Goal: Task Accomplishment & Management: Manage account settings

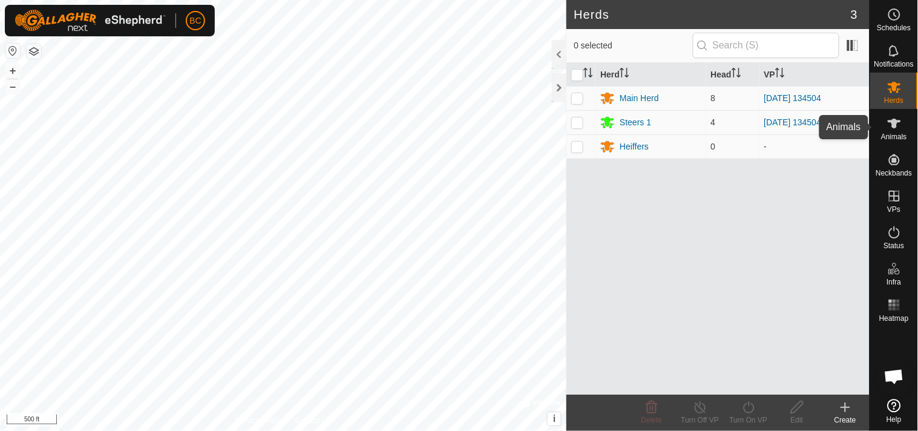
click at [897, 127] on icon at bounding box center [894, 123] width 15 height 15
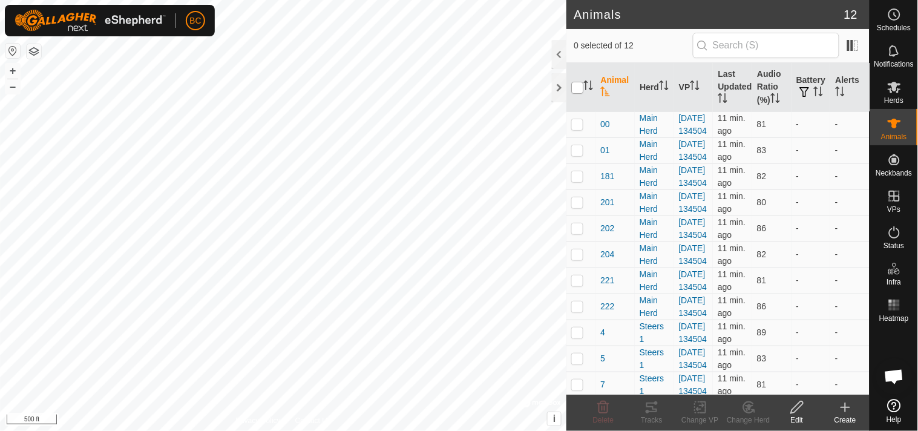
click at [581, 91] on input "checkbox" at bounding box center [577, 88] width 12 height 12
checkbox input "true"
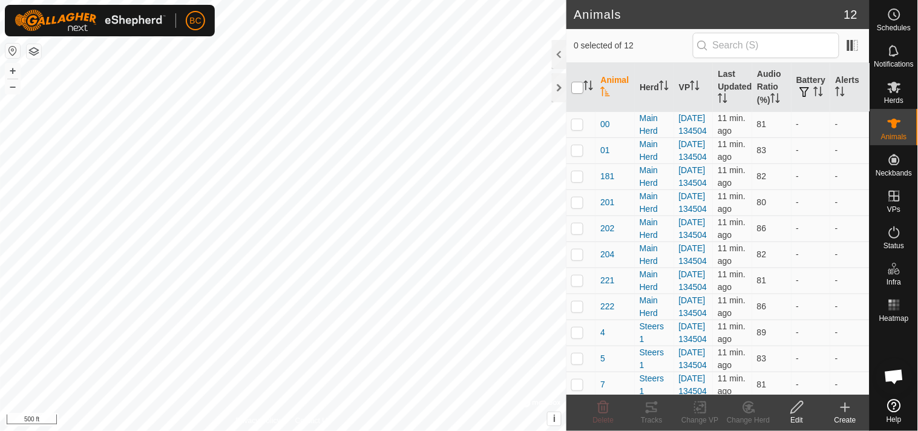
checkbox input "true"
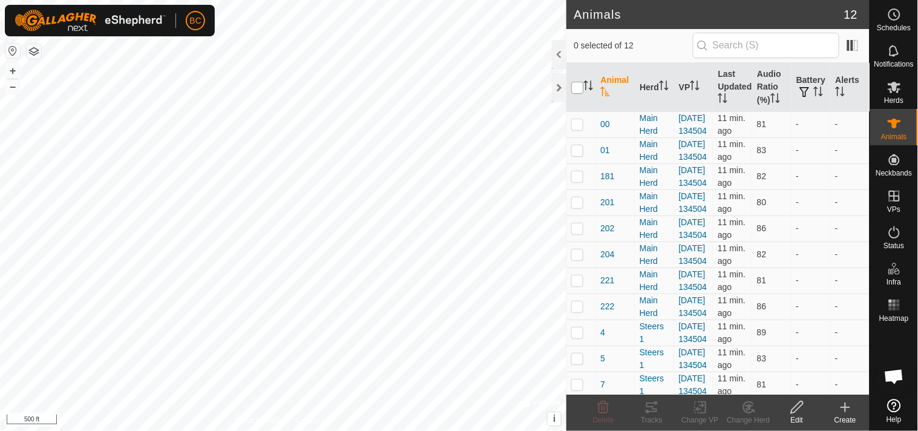
checkbox input "true"
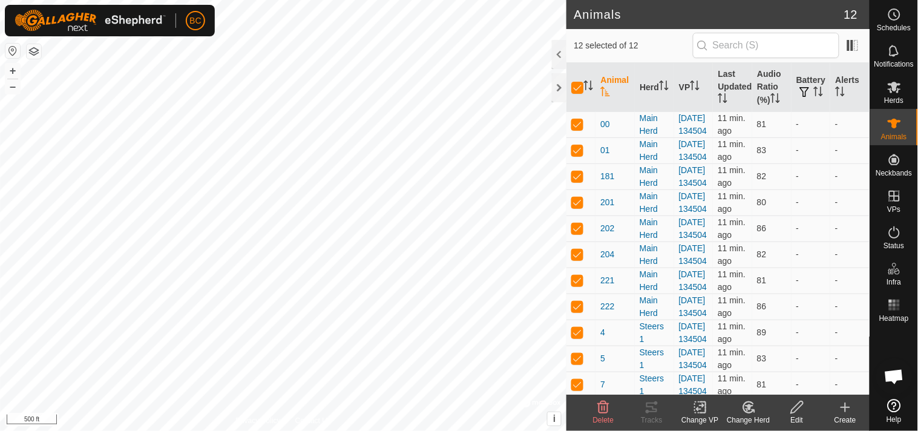
click at [694, 412] on icon at bounding box center [700, 407] width 15 height 15
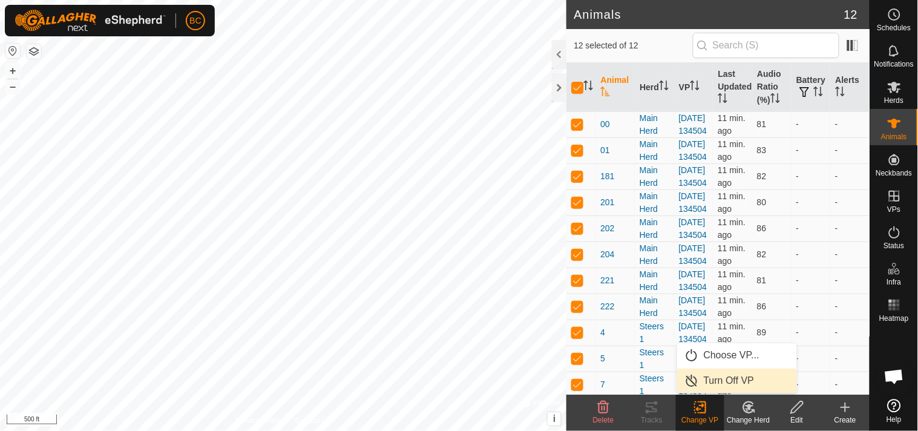
click at [710, 382] on link "Turn Off VP" at bounding box center [737, 380] width 120 height 24
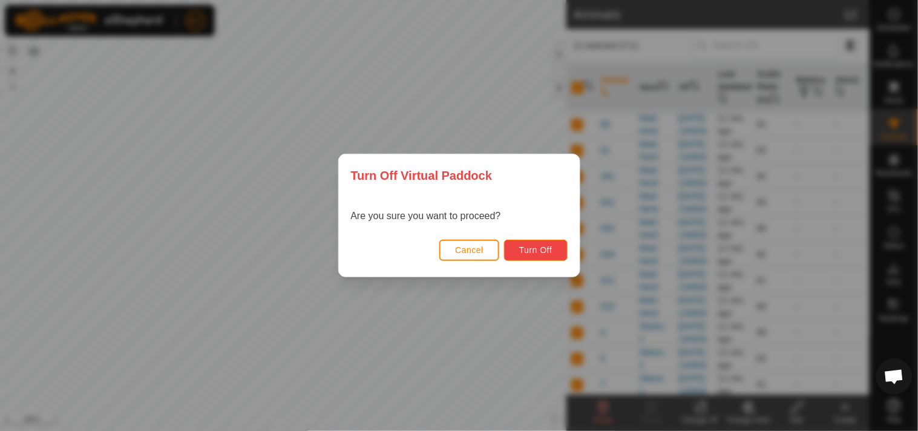
click at [525, 246] on span "Turn Off" at bounding box center [535, 250] width 33 height 10
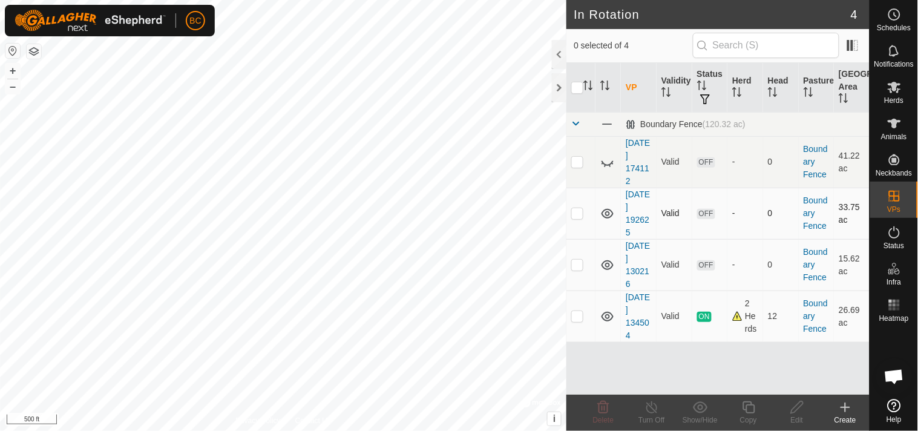
click at [581, 215] on p-checkbox at bounding box center [577, 213] width 12 height 10
checkbox input "false"
click at [610, 216] on icon at bounding box center [607, 213] width 15 height 15
click at [608, 262] on icon at bounding box center [607, 265] width 15 height 15
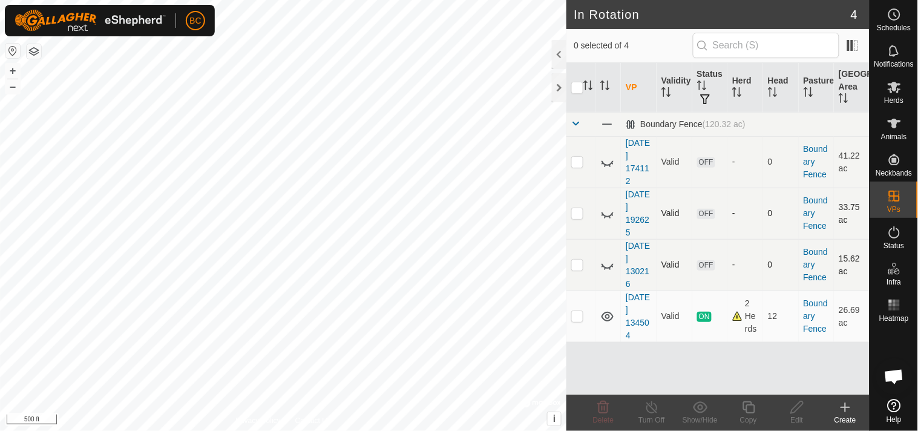
click at [843, 416] on div "Create" at bounding box center [845, 419] width 48 height 11
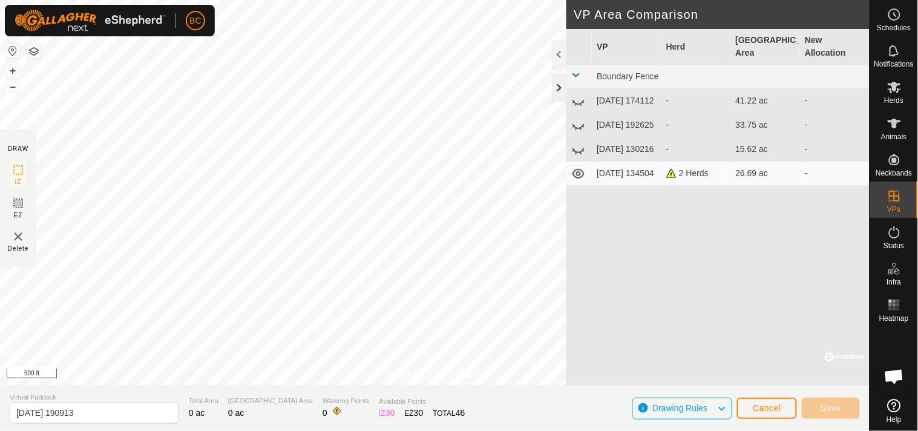
click at [561, 87] on div at bounding box center [559, 87] width 15 height 29
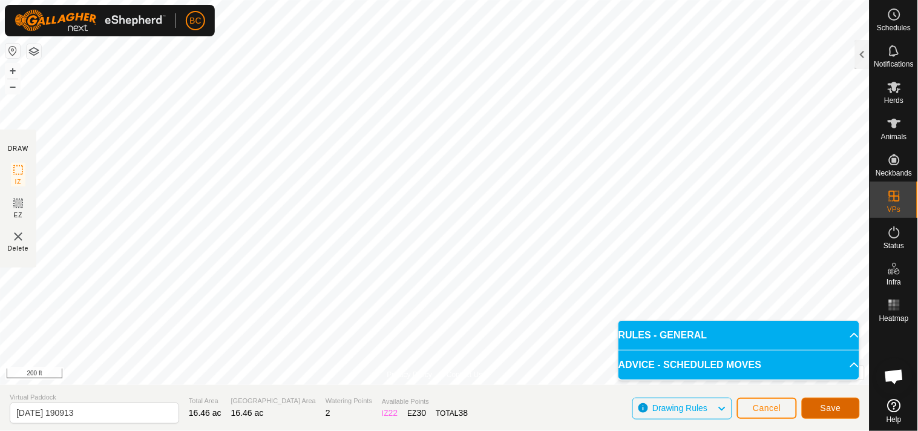
click at [842, 403] on button "Save" at bounding box center [831, 407] width 58 height 21
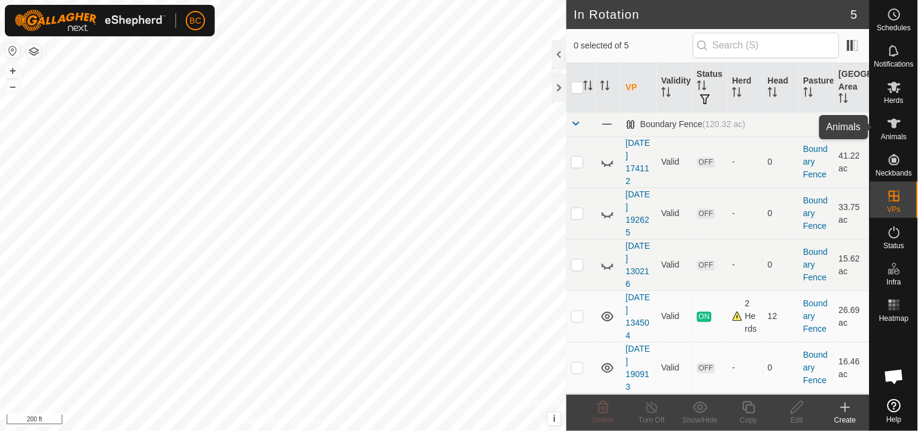
click at [889, 119] on icon at bounding box center [894, 123] width 15 height 15
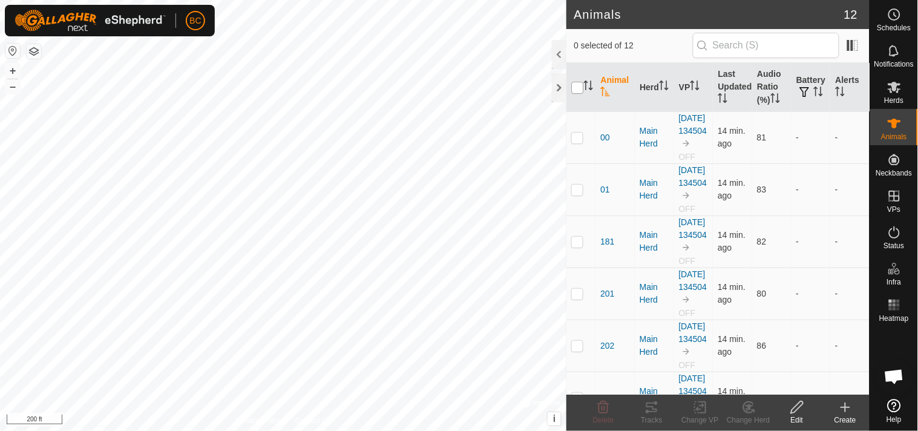
click at [577, 89] on input "checkbox" at bounding box center [577, 88] width 12 height 12
checkbox input "true"
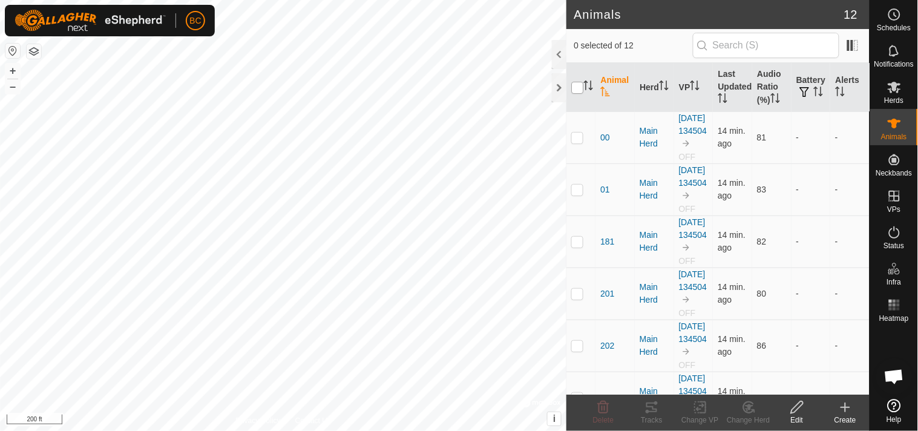
checkbox input "true"
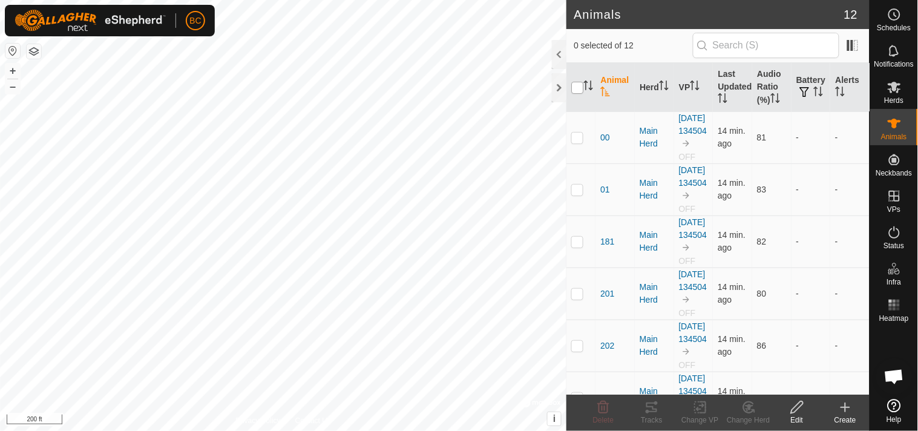
checkbox input "true"
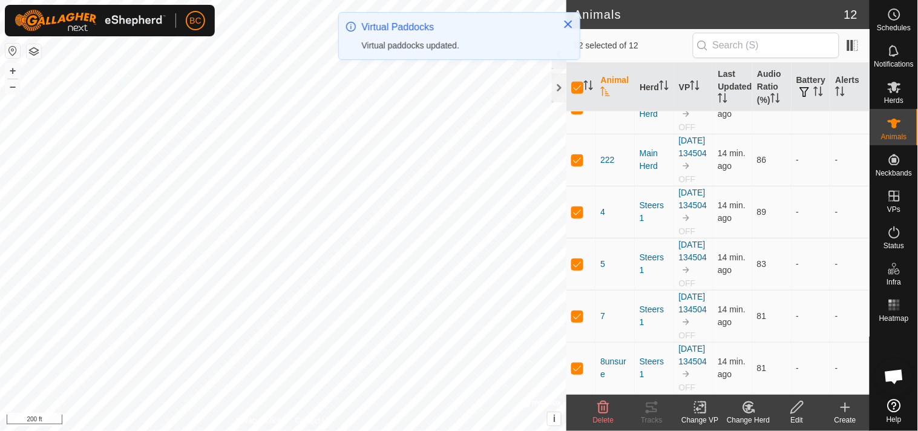
scroll to position [470, 0]
click at [696, 408] on icon at bounding box center [700, 407] width 15 height 15
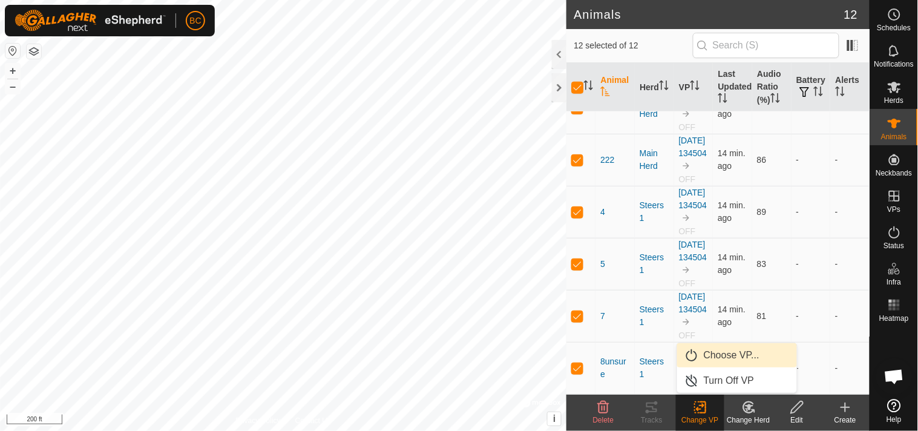
click at [711, 359] on link "Choose VP..." at bounding box center [737, 355] width 120 height 24
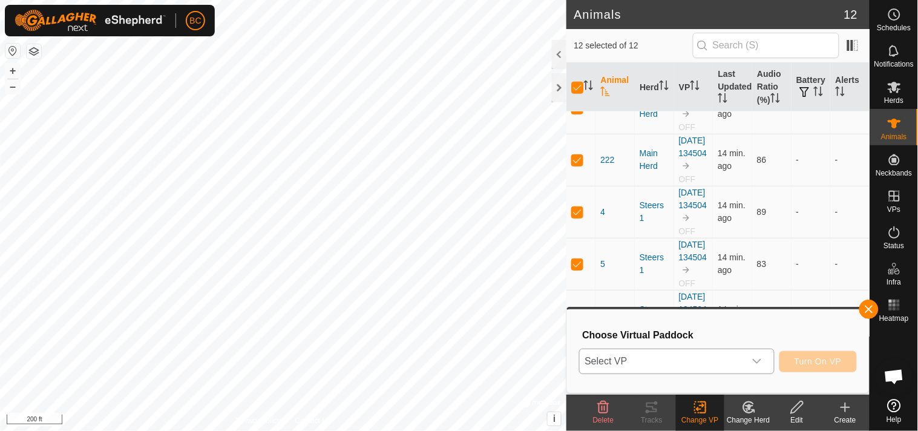
click at [752, 359] on icon "dropdown trigger" at bounding box center [757, 361] width 10 height 10
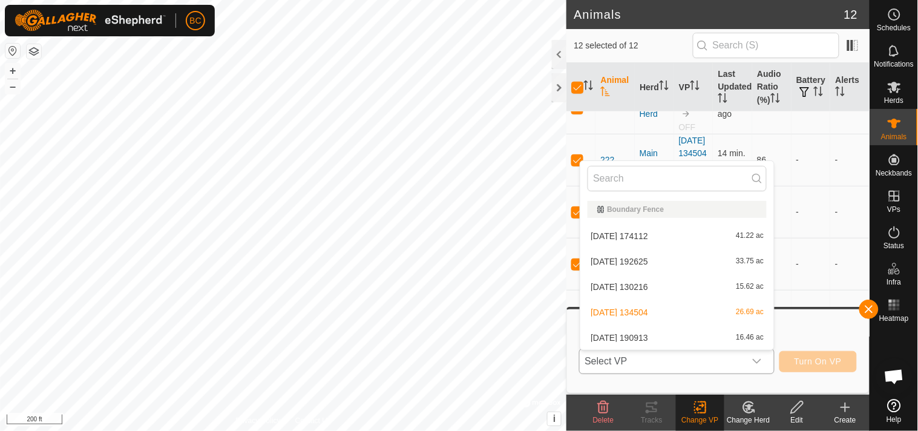
click at [709, 335] on li "2025-08-28 190913 16.46 ac" at bounding box center [677, 337] width 194 height 24
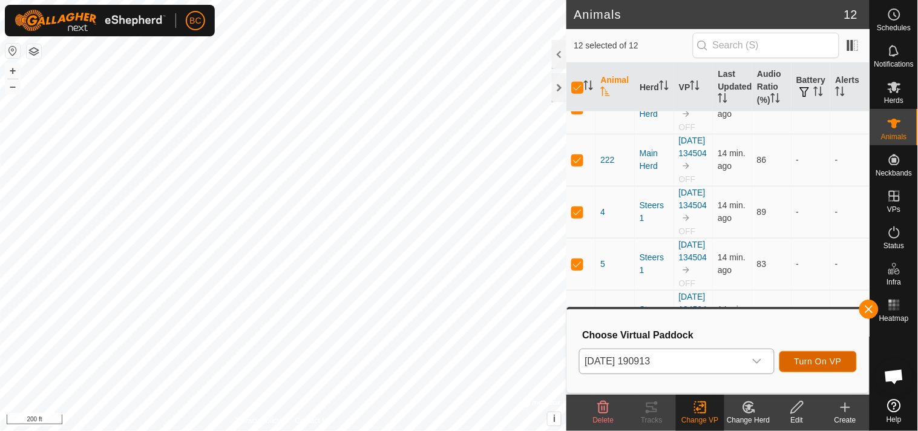
click at [803, 361] on span "Turn On VP" at bounding box center [817, 361] width 47 height 10
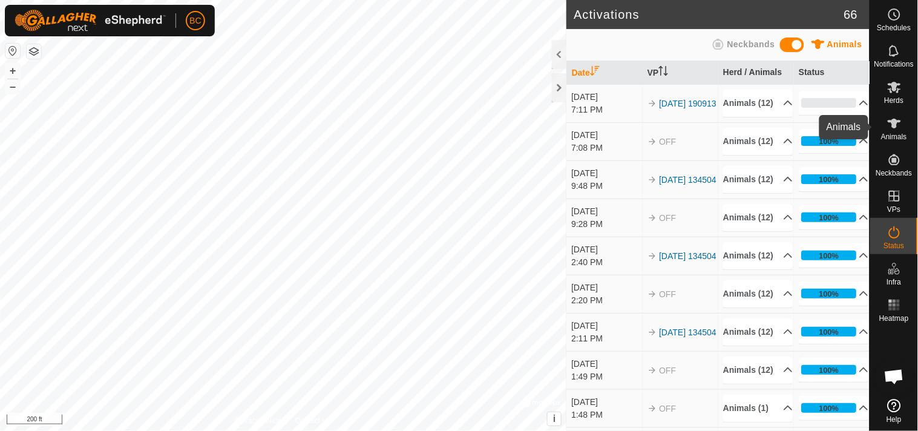
click at [895, 130] on icon at bounding box center [894, 123] width 15 height 15
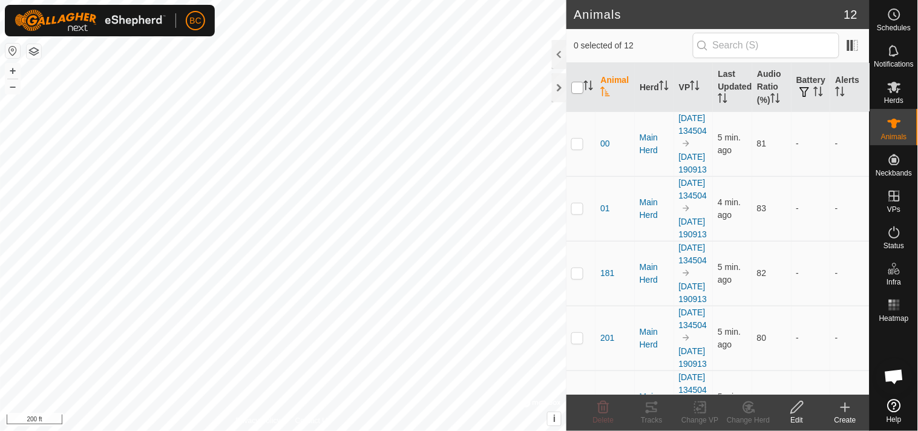
click at [577, 91] on input "checkbox" at bounding box center [577, 88] width 12 height 12
checkbox input "true"
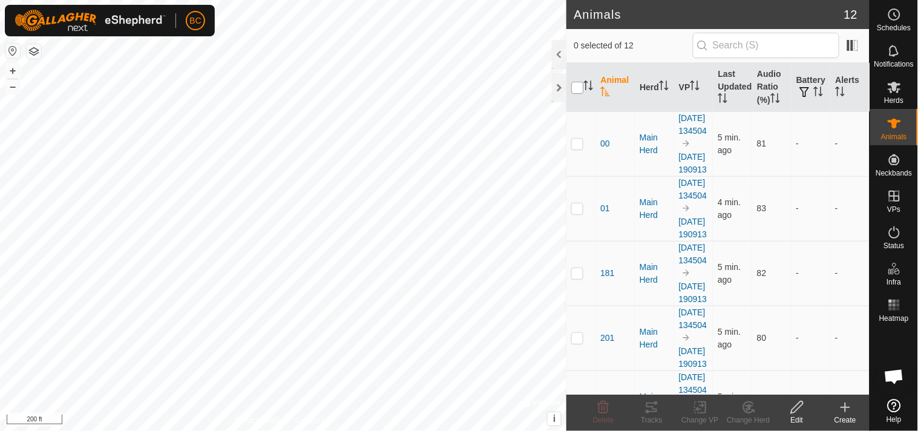
checkbox input "true"
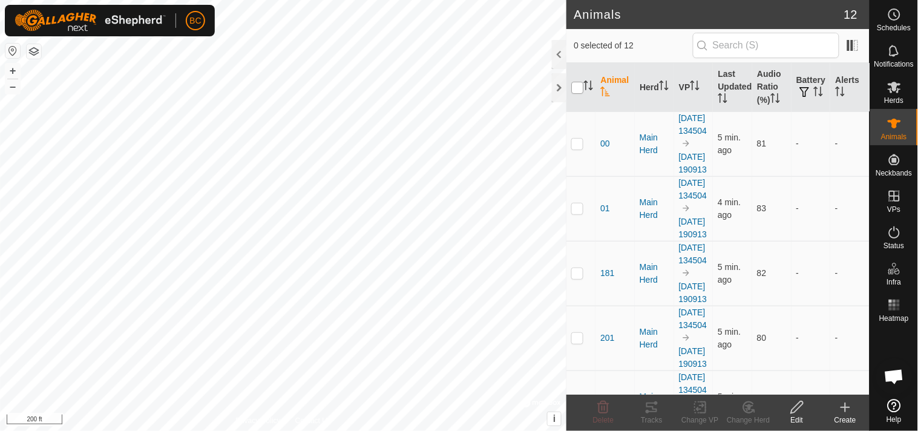
checkbox input "true"
click at [694, 408] on icon at bounding box center [700, 407] width 15 height 15
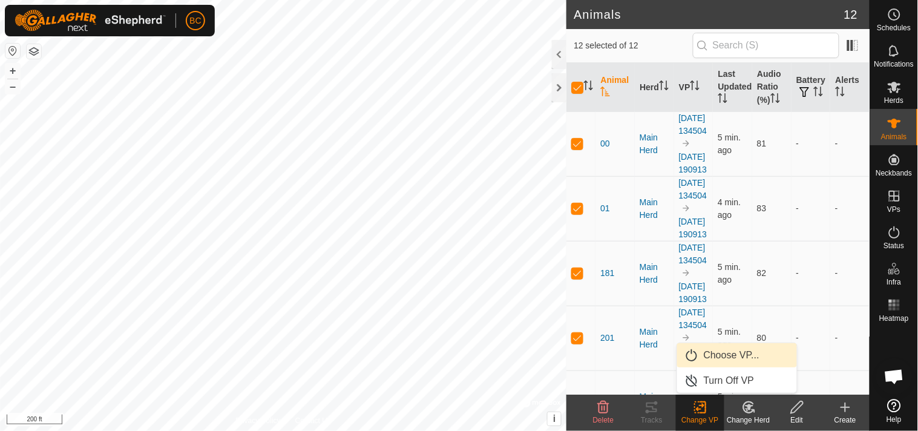
click at [716, 352] on link "Choose VP..." at bounding box center [737, 355] width 120 height 24
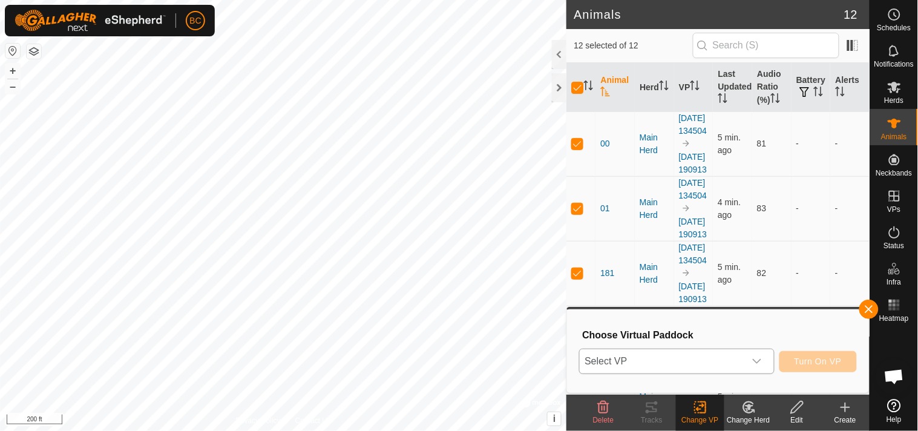
click at [754, 358] on icon "dropdown trigger" at bounding box center [757, 361] width 10 height 10
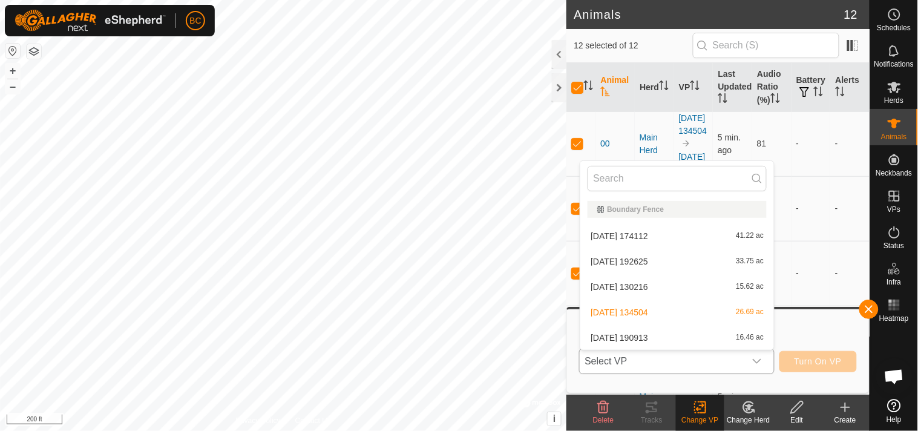
click at [739, 338] on li "2025-08-28 190913 16.46 ac" at bounding box center [677, 337] width 194 height 24
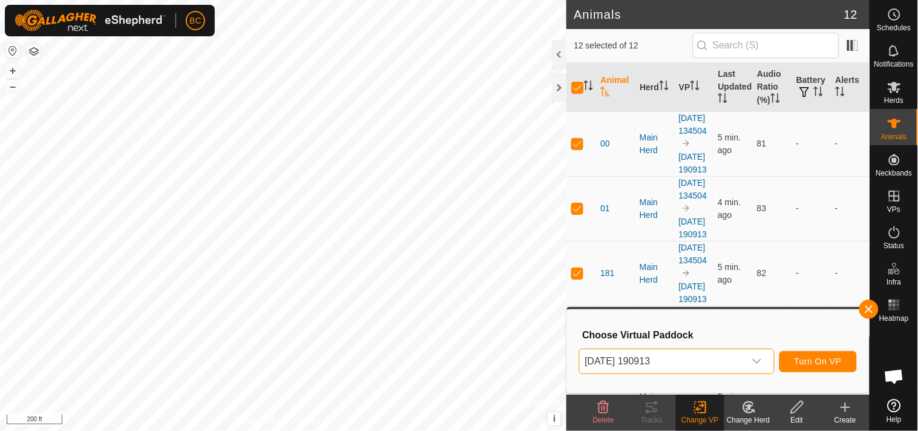
click at [793, 408] on icon at bounding box center [797, 407] width 12 height 12
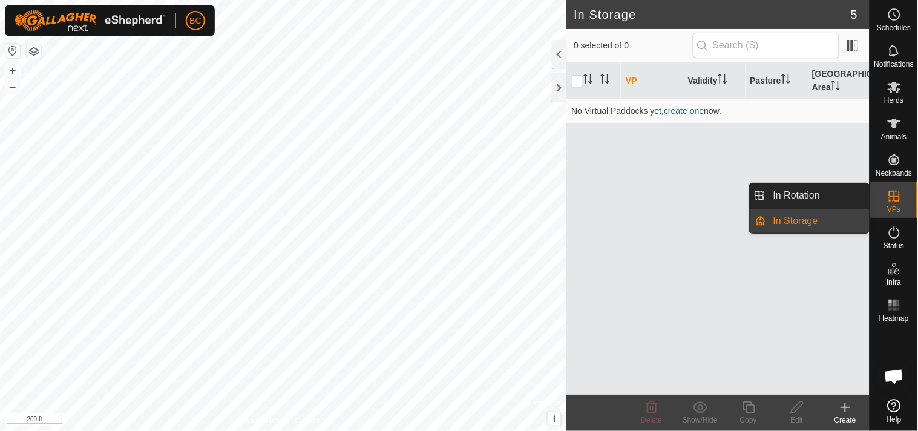
click at [890, 207] on span "VPs" at bounding box center [893, 209] width 13 height 7
click at [802, 196] on link "In Rotation" at bounding box center [817, 195] width 103 height 24
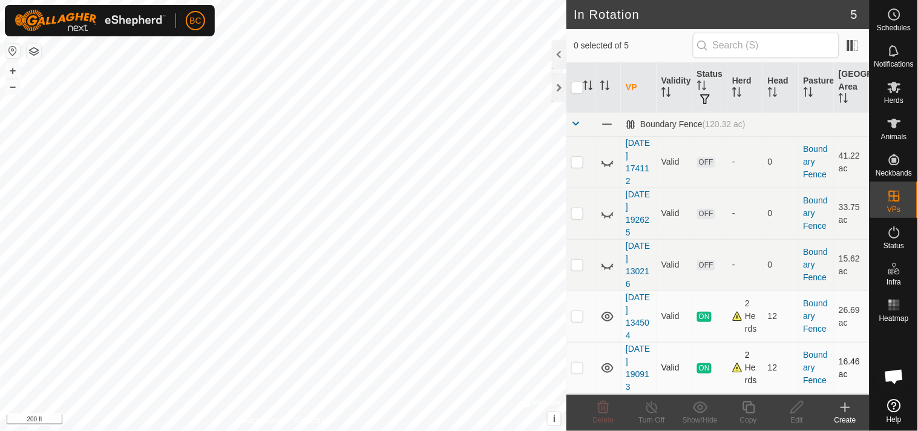
click at [581, 366] on p-checkbox at bounding box center [577, 367] width 12 height 10
checkbox input "true"
click at [653, 408] on icon at bounding box center [651, 407] width 15 height 15
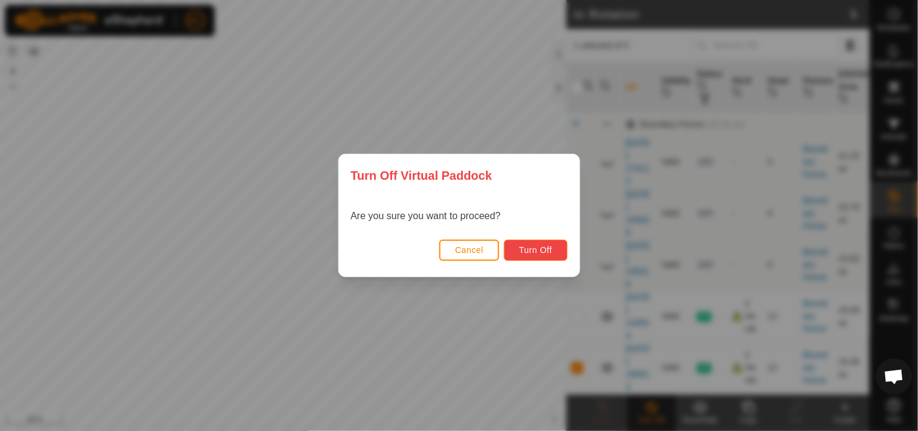
click at [537, 251] on span "Turn Off" at bounding box center [535, 250] width 33 height 10
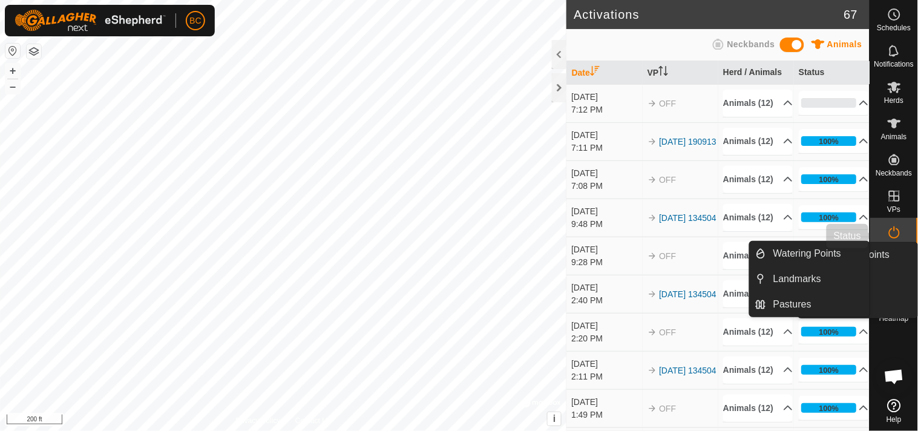
click at [888, 237] on icon at bounding box center [894, 232] width 15 height 15
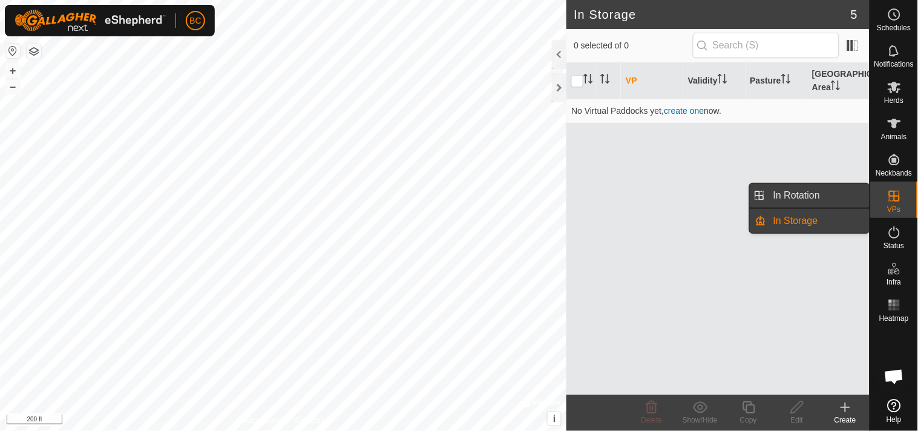
click at [803, 188] on link "In Rotation" at bounding box center [817, 195] width 103 height 24
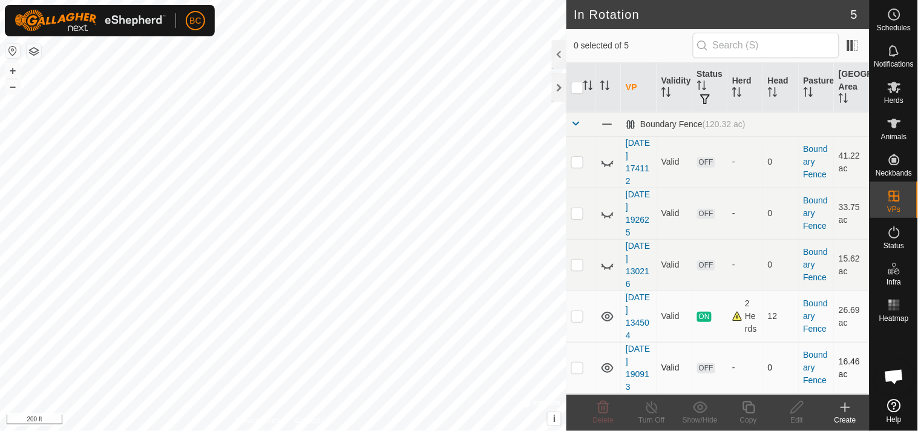
click at [582, 371] on p-checkbox at bounding box center [577, 367] width 12 height 10
checkbox input "true"
click at [799, 403] on icon at bounding box center [796, 407] width 15 height 15
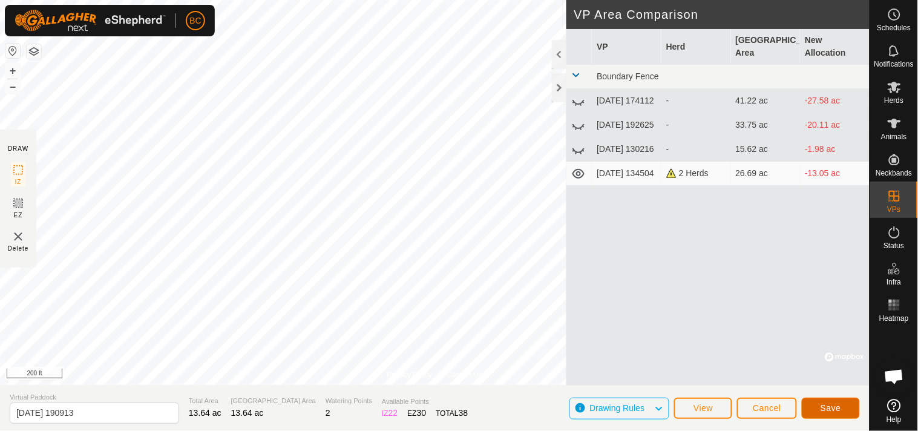
click at [844, 408] on button "Save" at bounding box center [831, 407] width 58 height 21
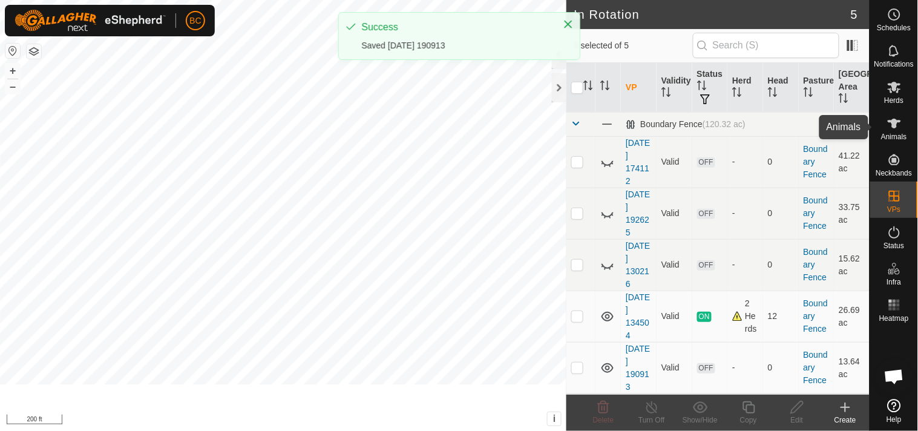
click at [893, 130] on icon at bounding box center [894, 123] width 15 height 15
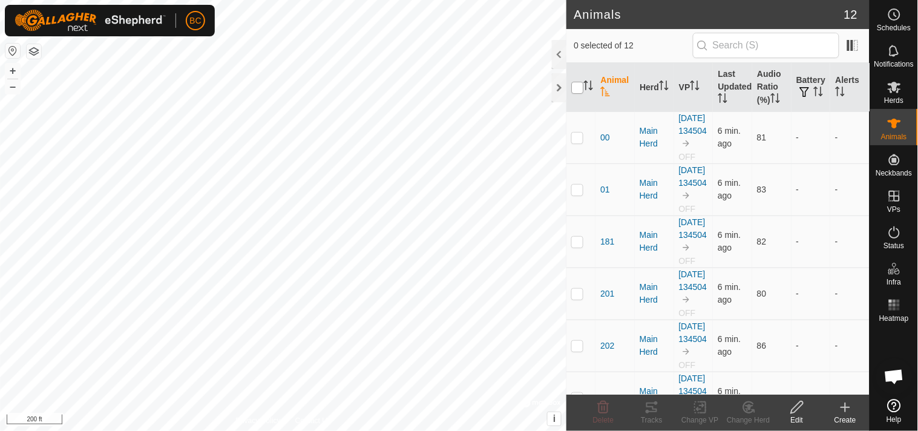
click at [575, 93] on input "checkbox" at bounding box center [577, 88] width 12 height 12
checkbox input "true"
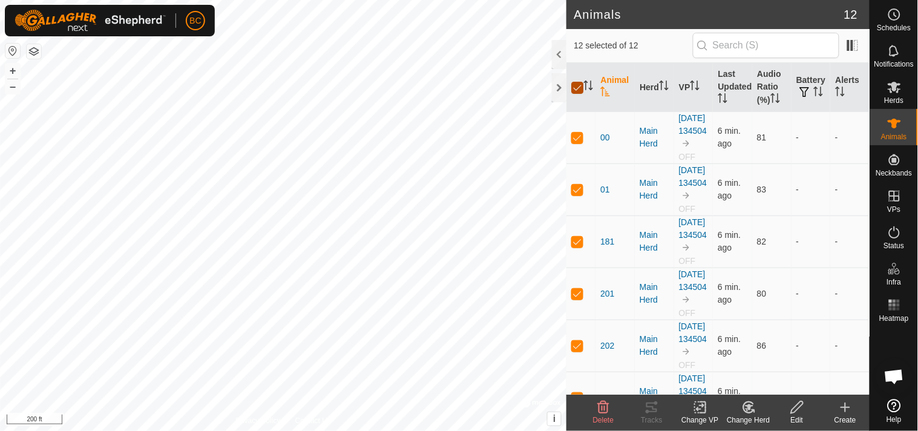
checkbox input "true"
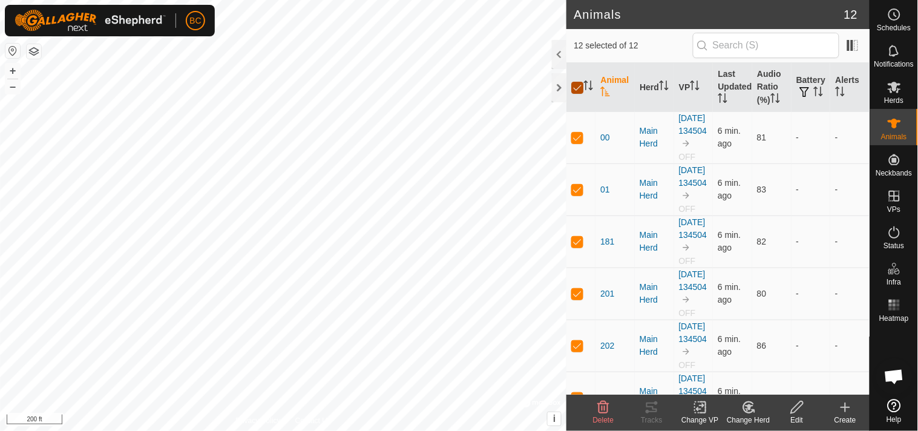
checkbox input "true"
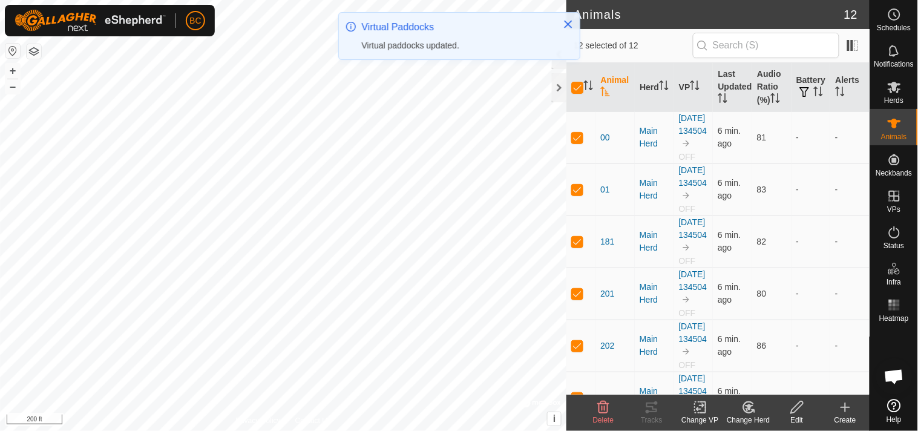
click at [704, 410] on icon at bounding box center [700, 407] width 15 height 15
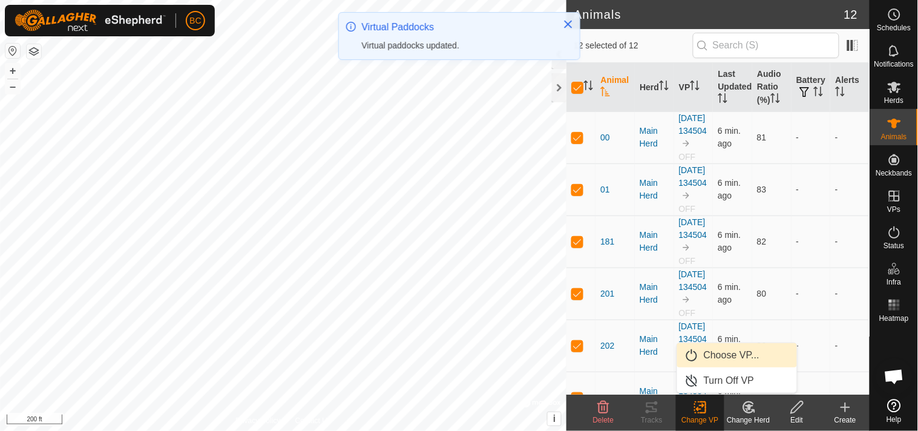
click at [705, 358] on link "Choose VP..." at bounding box center [737, 355] width 120 height 24
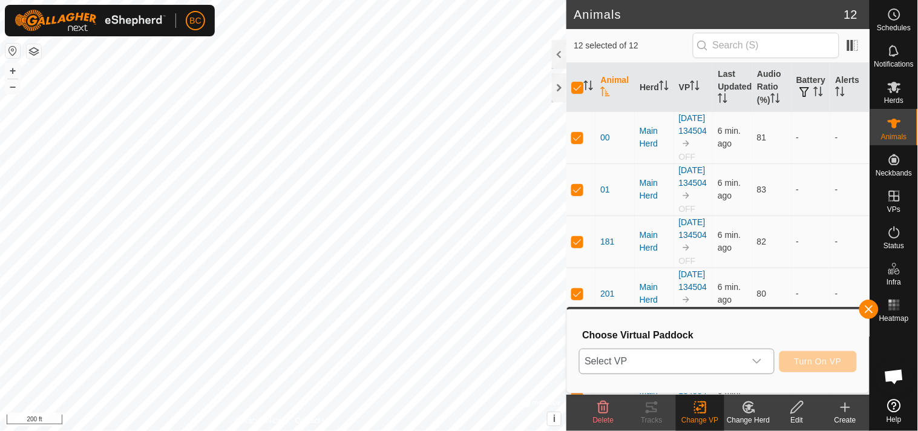
click at [761, 363] on icon "dropdown trigger" at bounding box center [757, 361] width 10 height 10
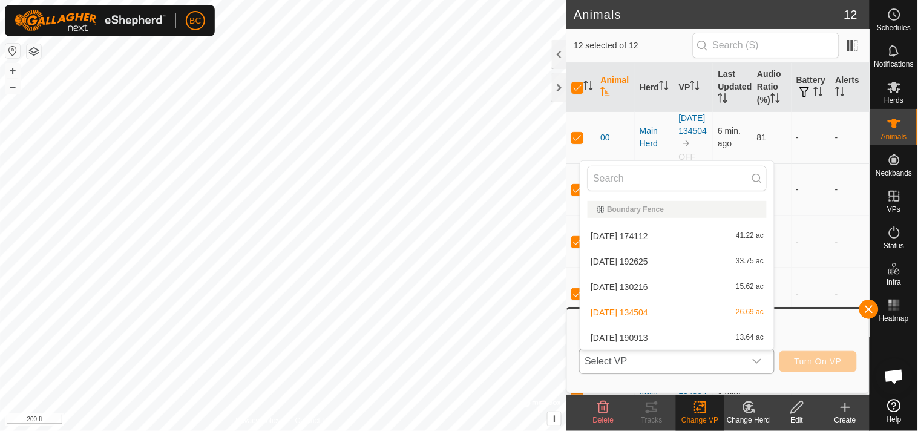
click at [675, 342] on li "2025-08-28 190913 13.64 ac" at bounding box center [677, 337] width 194 height 24
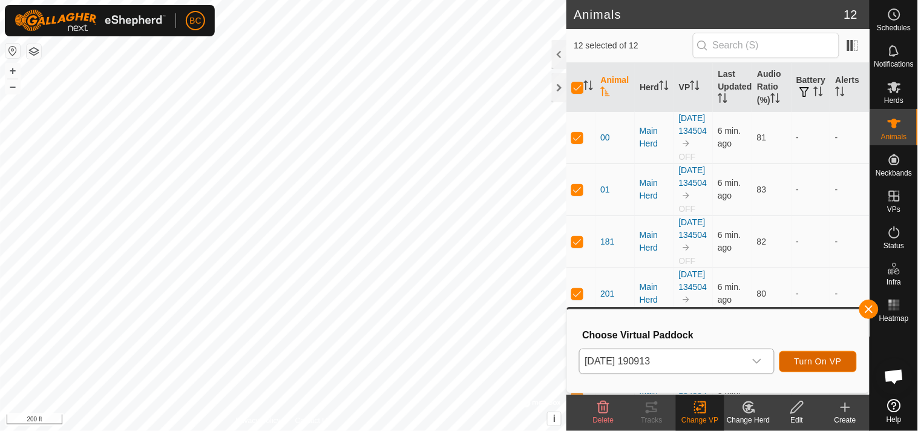
click at [795, 356] on span "Turn On VP" at bounding box center [817, 361] width 47 height 10
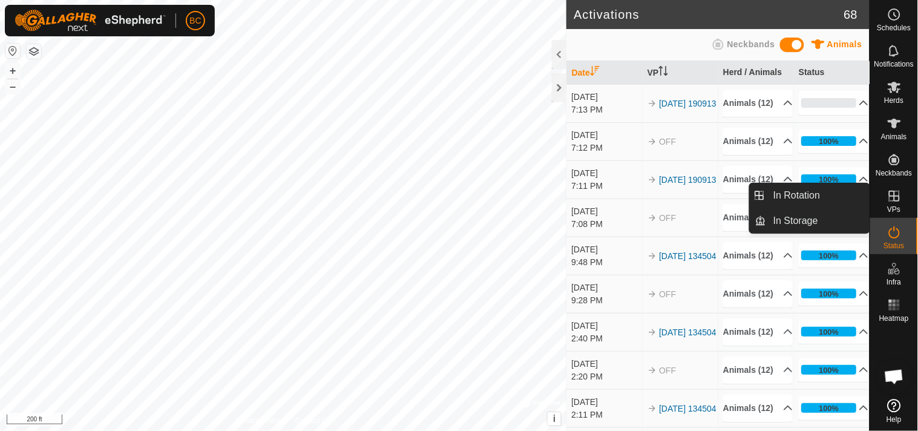
click at [887, 200] on link "In Rotation" at bounding box center [865, 197] width 103 height 24
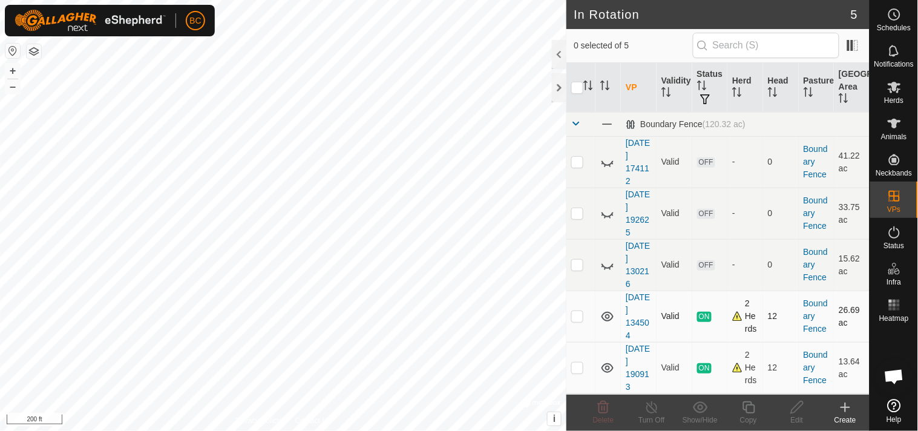
click at [611, 318] on icon at bounding box center [607, 316] width 15 height 15
click at [890, 244] on span "Status" at bounding box center [893, 245] width 21 height 7
click at [891, 232] on icon at bounding box center [894, 232] width 15 height 15
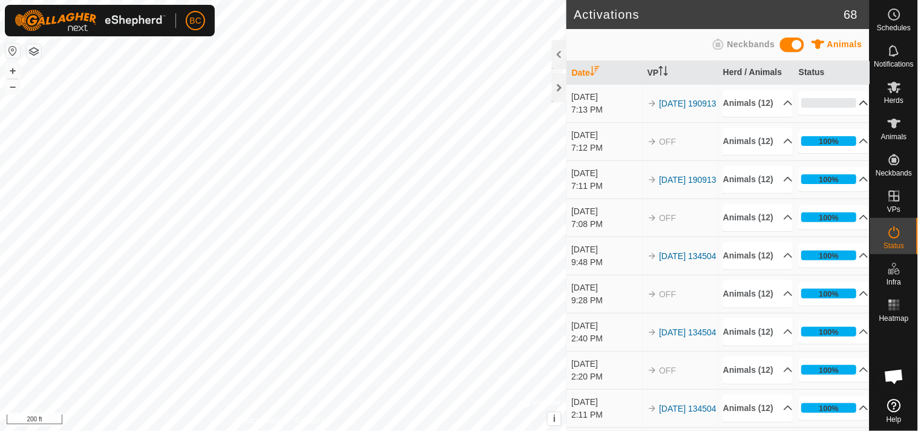
click at [851, 111] on p-accordion-header "0%" at bounding box center [834, 103] width 70 height 24
click at [860, 105] on icon at bounding box center [864, 102] width 8 height 5
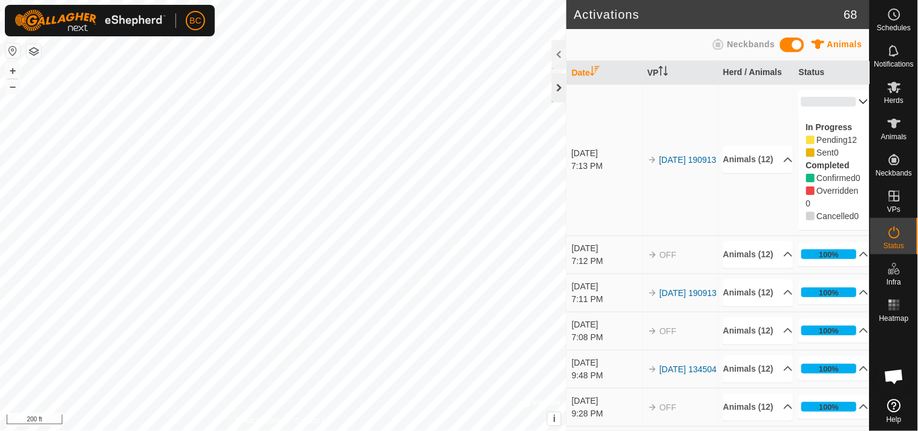
click at [558, 82] on div at bounding box center [559, 87] width 15 height 29
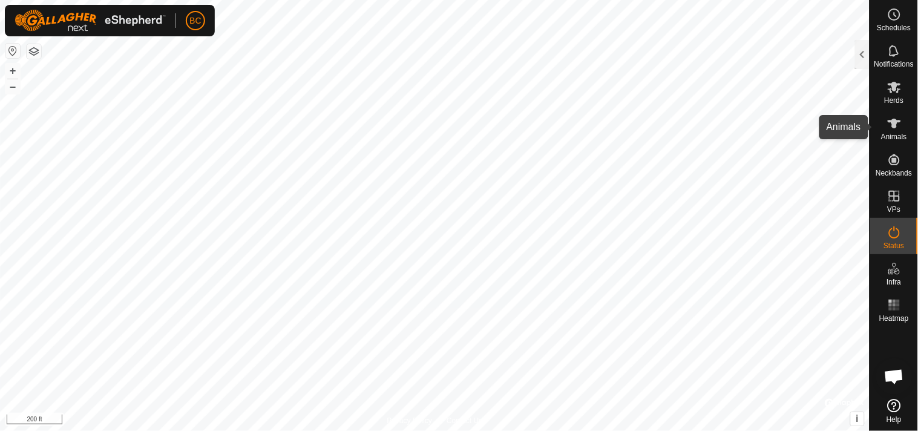
click at [893, 124] on icon at bounding box center [893, 124] width 13 height 10
click at [887, 127] on icon at bounding box center [894, 123] width 15 height 15
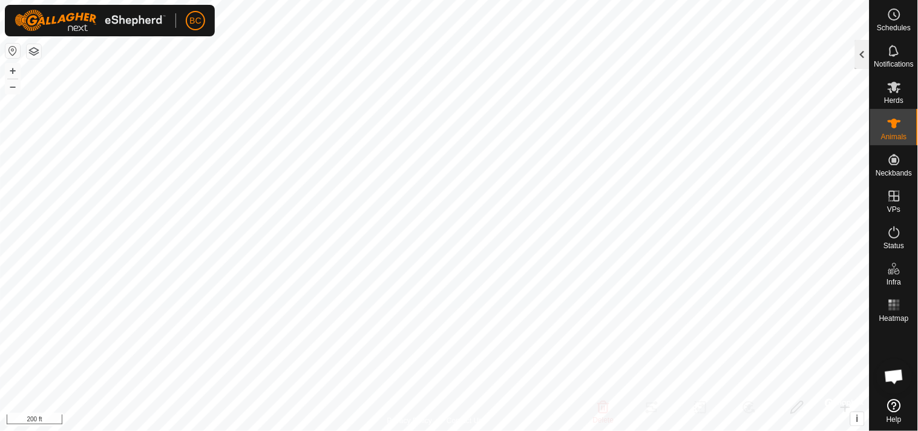
click at [859, 57] on div at bounding box center [862, 54] width 15 height 29
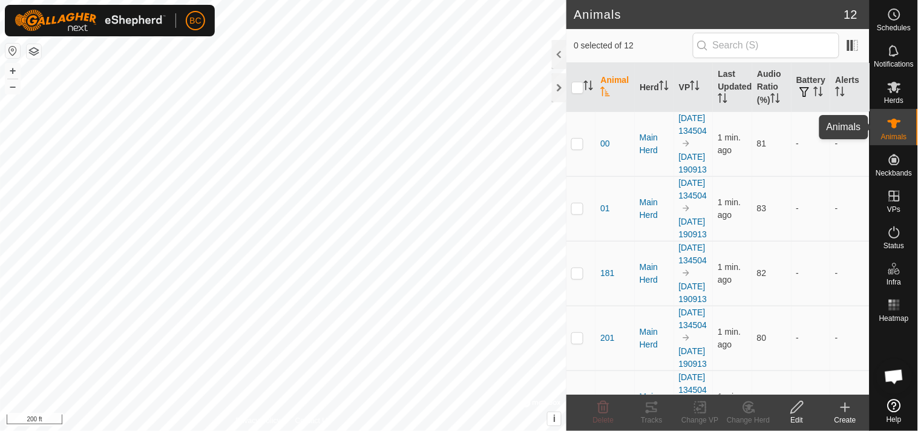
click at [898, 129] on icon at bounding box center [894, 123] width 15 height 15
click at [892, 128] on icon at bounding box center [894, 123] width 15 height 15
click at [800, 91] on span "button" at bounding box center [805, 92] width 10 height 10
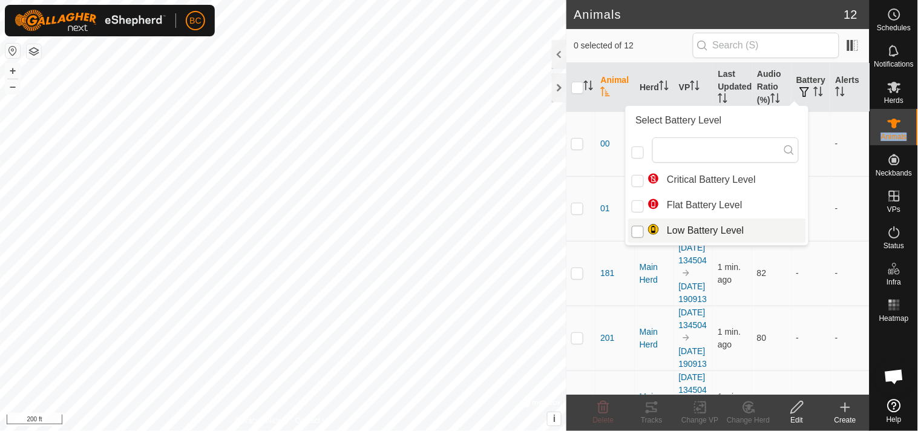
click at [640, 230] on input "Low Battery Level" at bounding box center [638, 232] width 12 height 12
checkbox input "true"
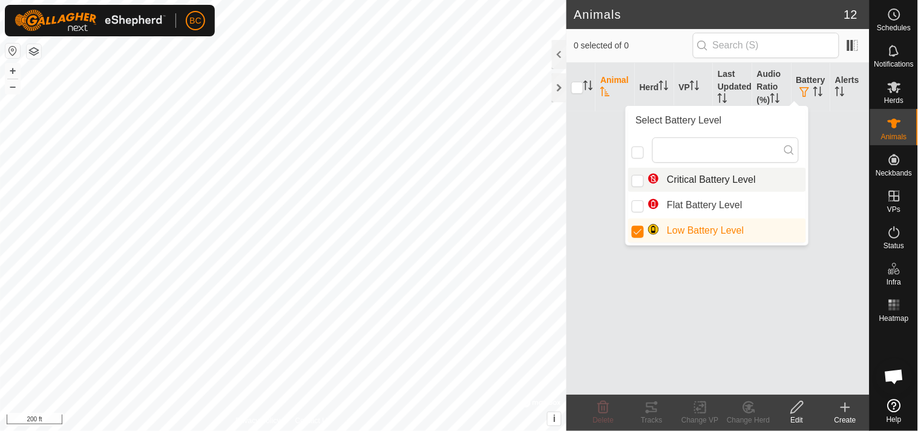
click at [835, 145] on div "Animal Herd VP Last Updated Audio Ratio (%) Battery Alerts" at bounding box center [717, 229] width 303 height 332
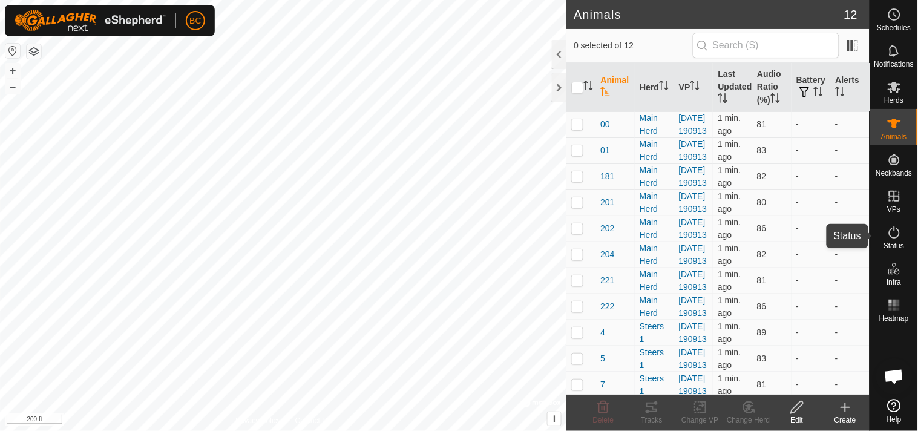
click at [893, 228] on icon at bounding box center [894, 232] width 15 height 15
